Goal: Transaction & Acquisition: Book appointment/travel/reservation

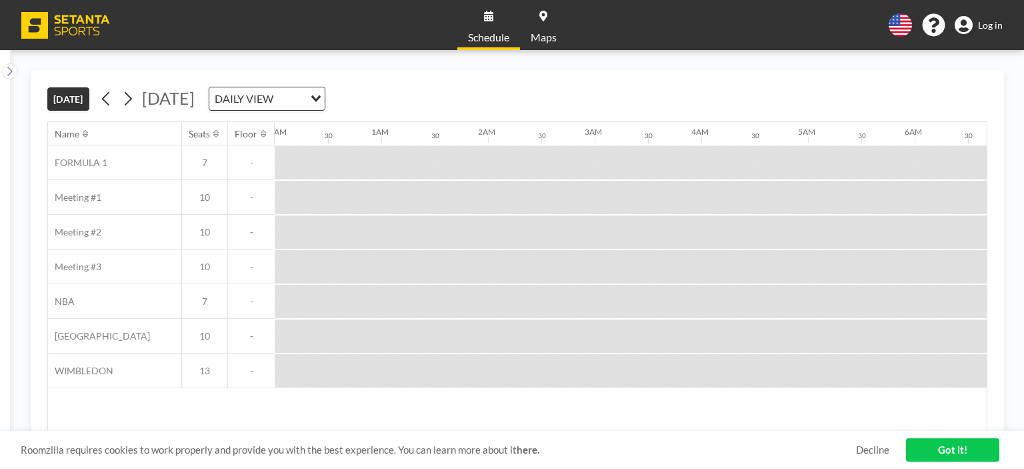
scroll to position [0, 1334]
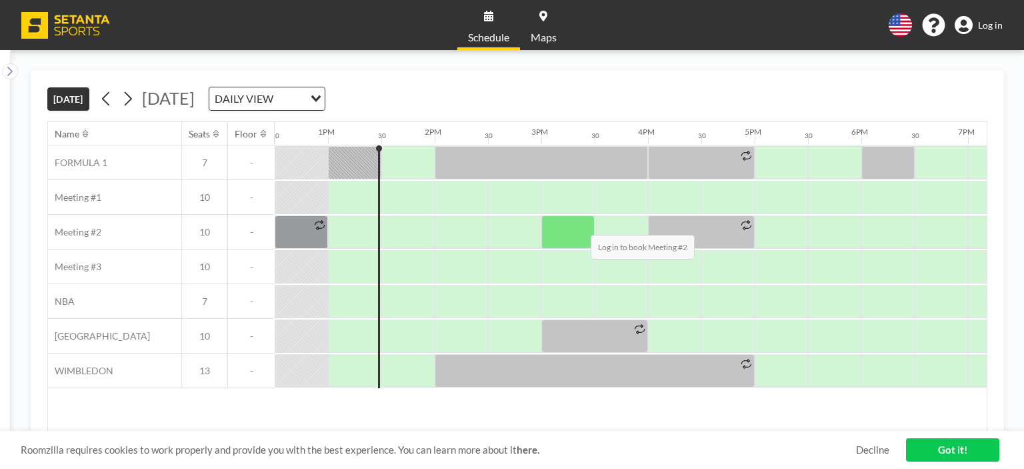
click at [580, 224] on div at bounding box center [567, 231] width 53 height 33
click at [558, 219] on div at bounding box center [567, 231] width 53 height 33
click at [557, 235] on div at bounding box center [567, 231] width 53 height 33
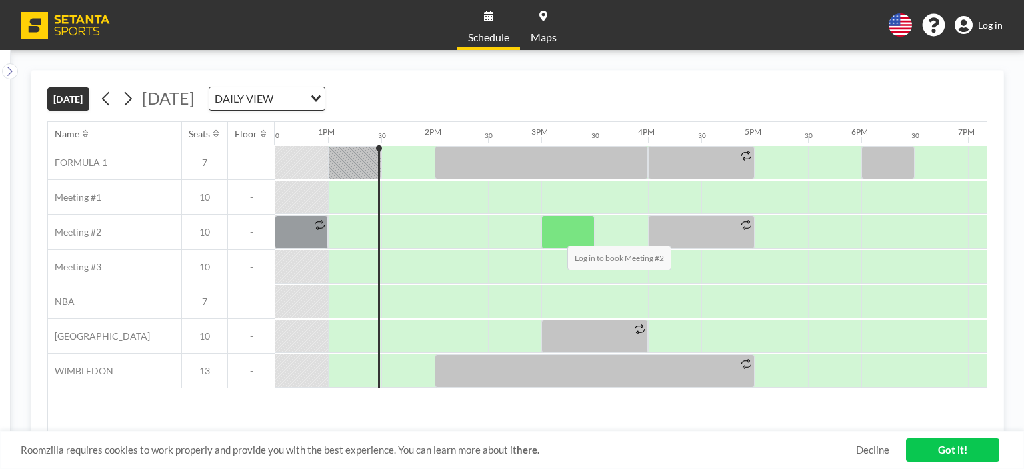
click at [557, 235] on div at bounding box center [567, 231] width 53 height 33
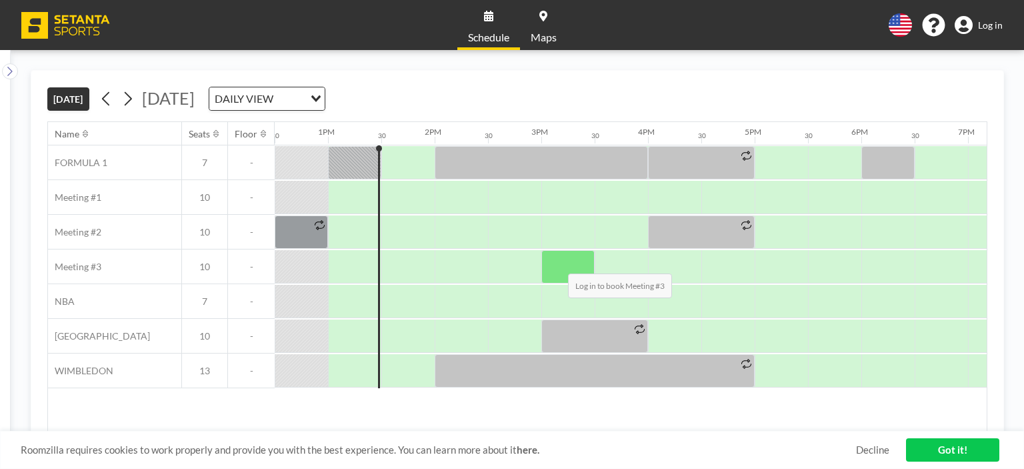
click at [557, 263] on div at bounding box center [567, 266] width 53 height 33
click at [996, 27] on span "Log in" at bounding box center [990, 25] width 25 height 12
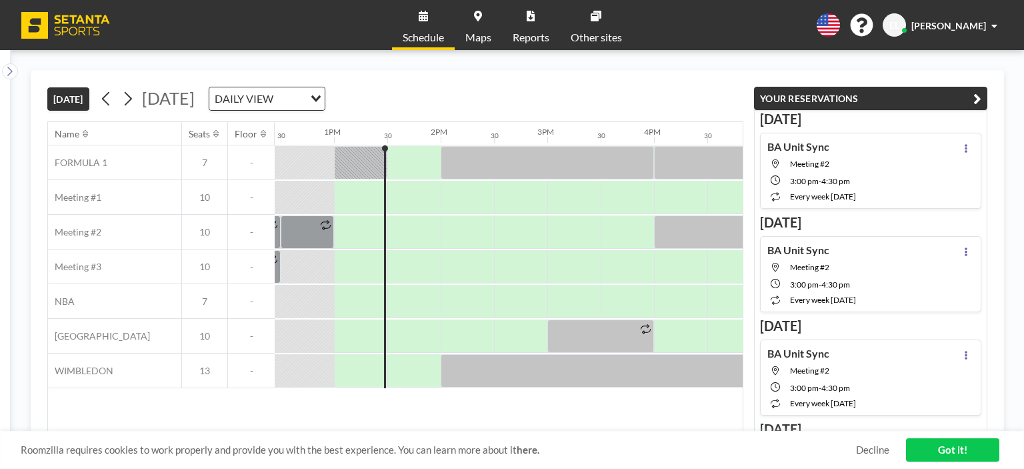
scroll to position [0, 1334]
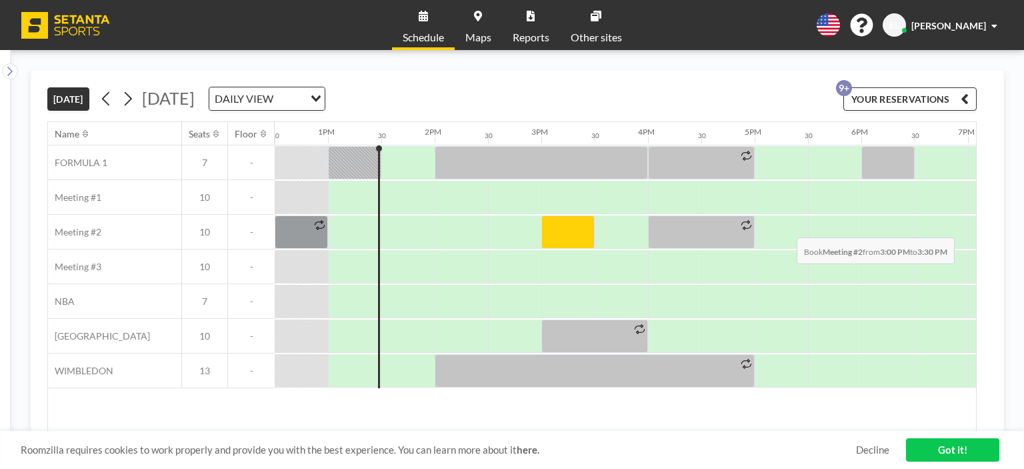
click at [553, 227] on div at bounding box center [567, 231] width 53 height 33
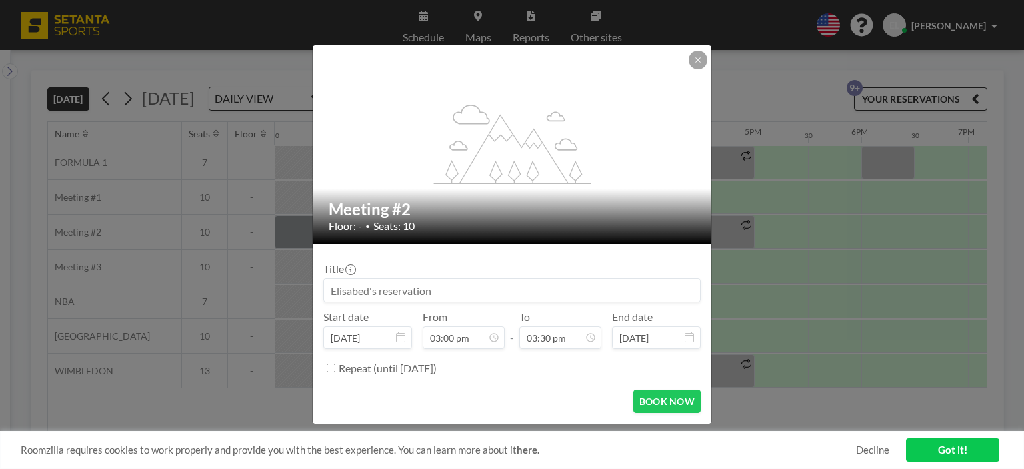
scroll to position [0, 0]
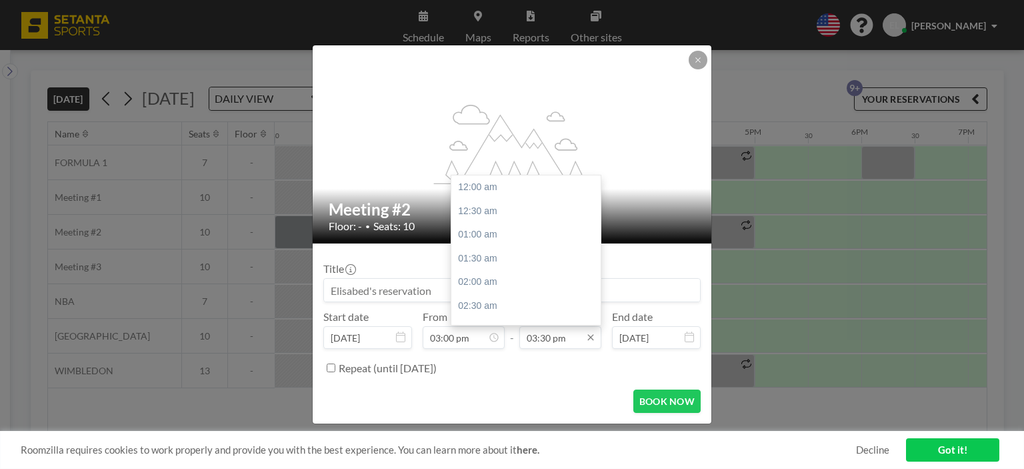
click at [539, 341] on input "03:30 pm" at bounding box center [560, 337] width 82 height 23
click at [507, 209] on div "04:00 pm" at bounding box center [529, 211] width 156 height 24
type input "04:00 pm"
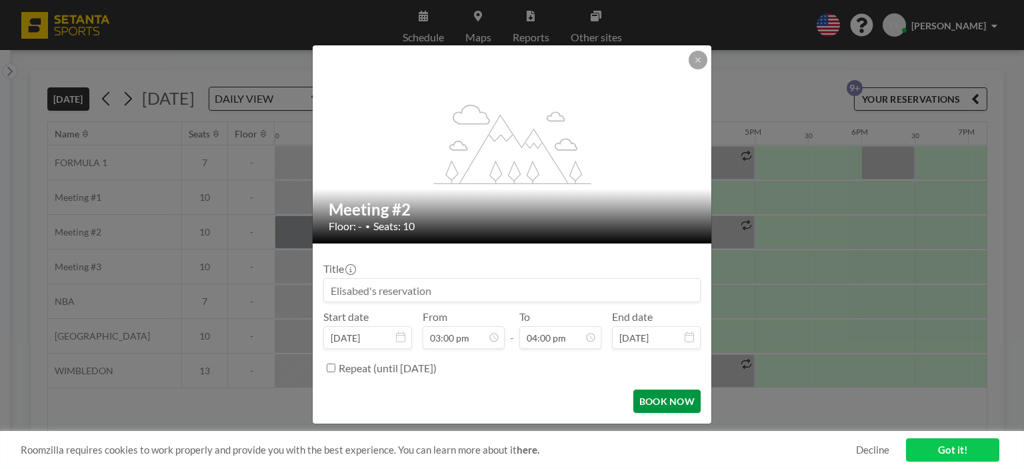
click at [661, 407] on button "BOOK NOW" at bounding box center [666, 400] width 67 height 23
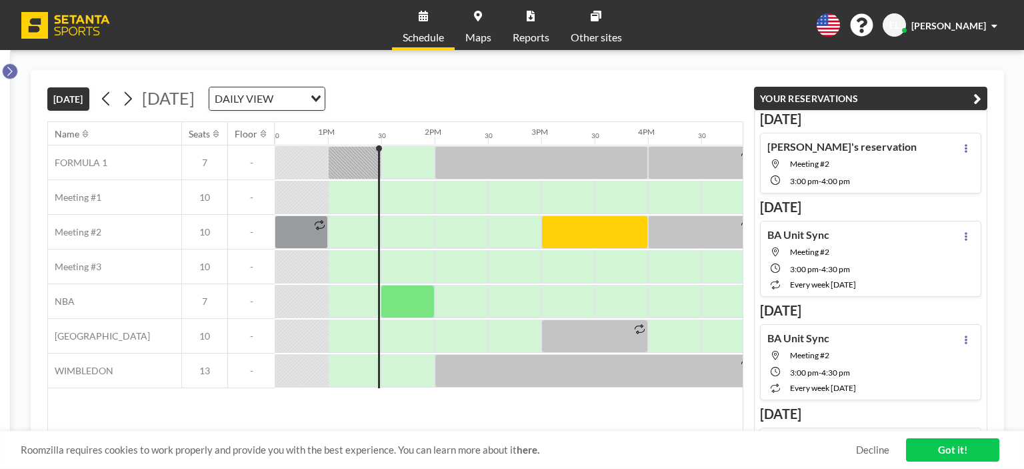
click at [9, 75] on icon at bounding box center [9, 71] width 9 height 13
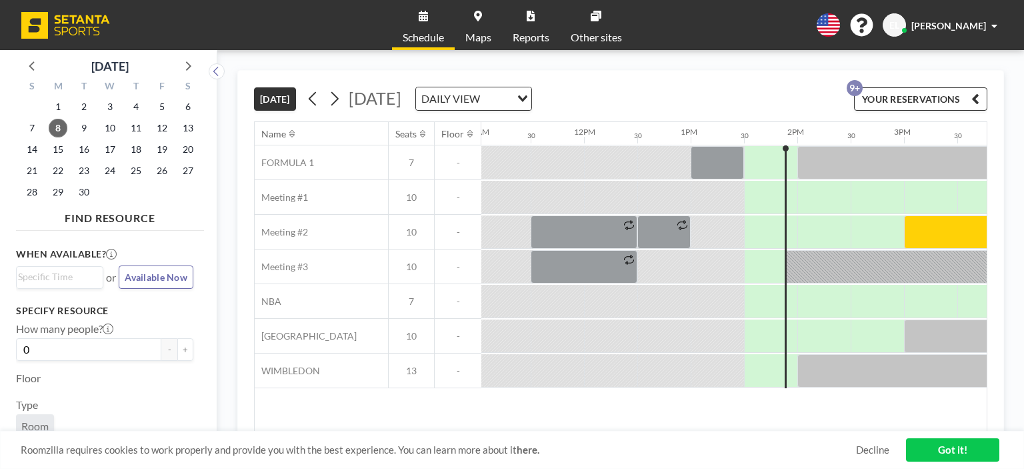
scroll to position [0, 1334]
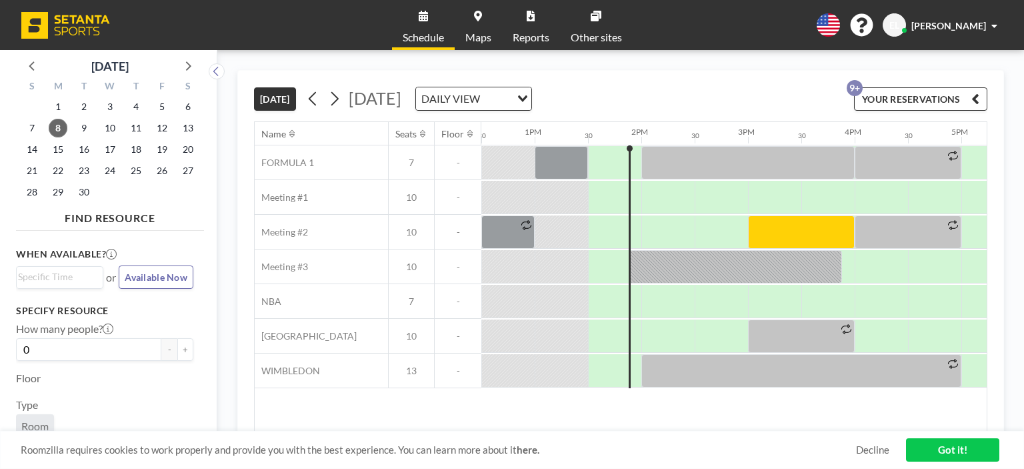
drag, startPoint x: 468, startPoint y: 91, endPoint x: 346, endPoint y: 61, distance: 125.5
click at [346, 61] on div "[DATE] [DATE] DAILY VIEW Loading... YOUR RESERVATIONS 9+ Name Seats Floor 12AM …" at bounding box center [620, 259] width 807 height 419
